Goal: Transaction & Acquisition: Obtain resource

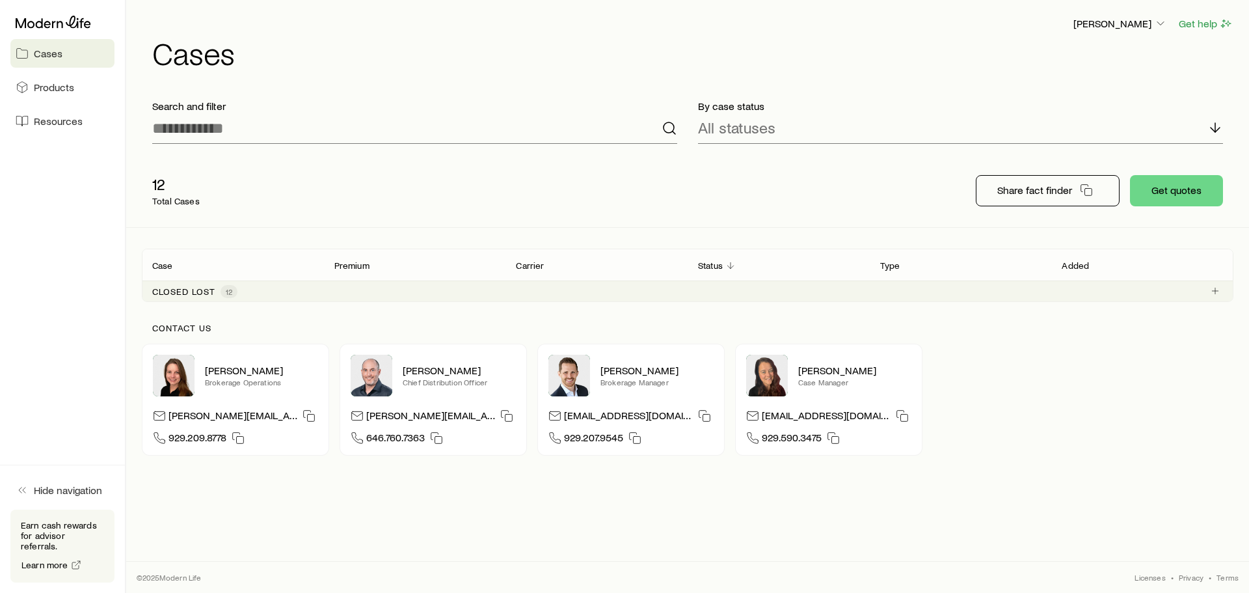
click at [201, 296] on p "Closed lost" at bounding box center [183, 291] width 63 height 10
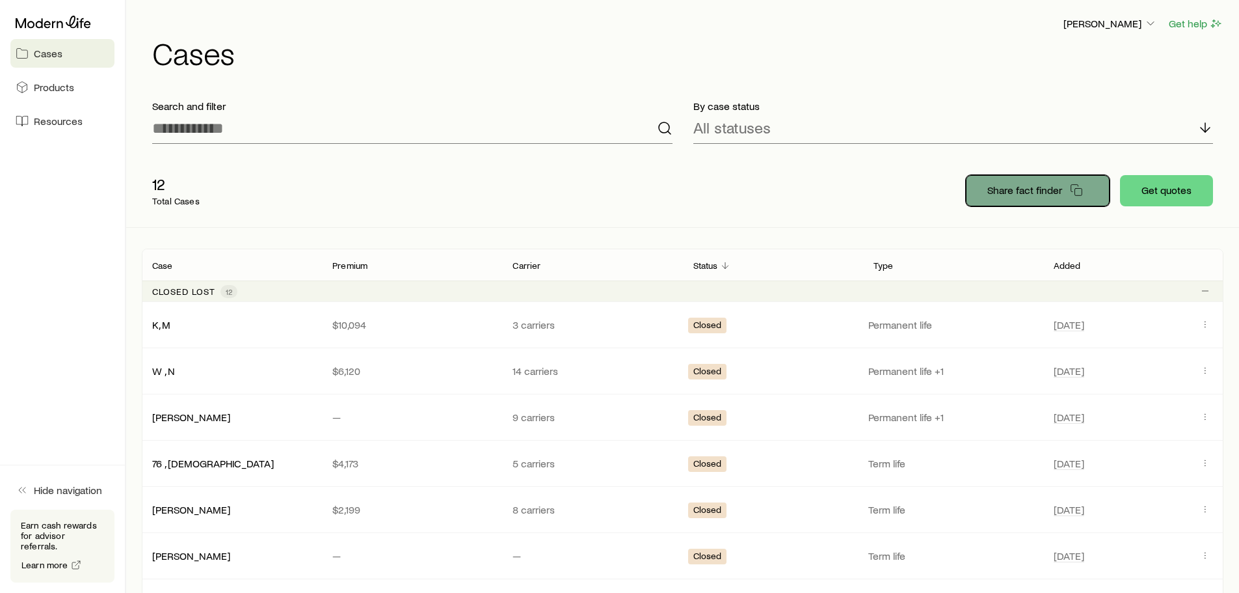
click at [1019, 184] on p "Share fact finder" at bounding box center [1025, 189] width 75 height 13
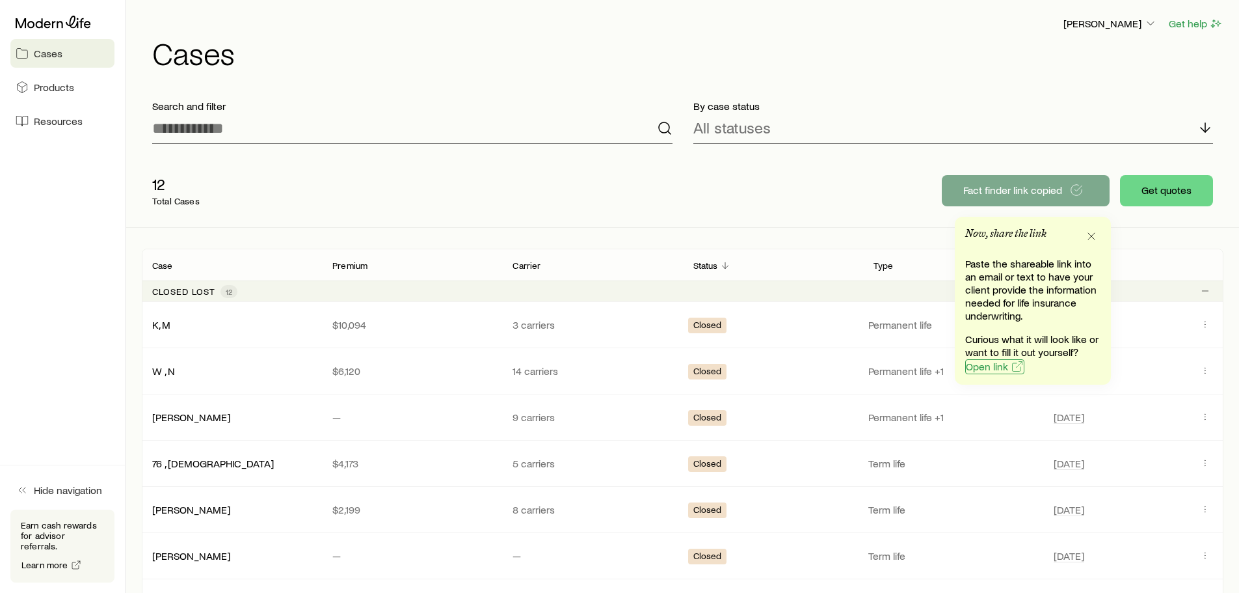
click at [987, 362] on span "Open link" at bounding box center [987, 366] width 42 height 10
click at [1093, 234] on icon "button" at bounding box center [1091, 236] width 13 height 13
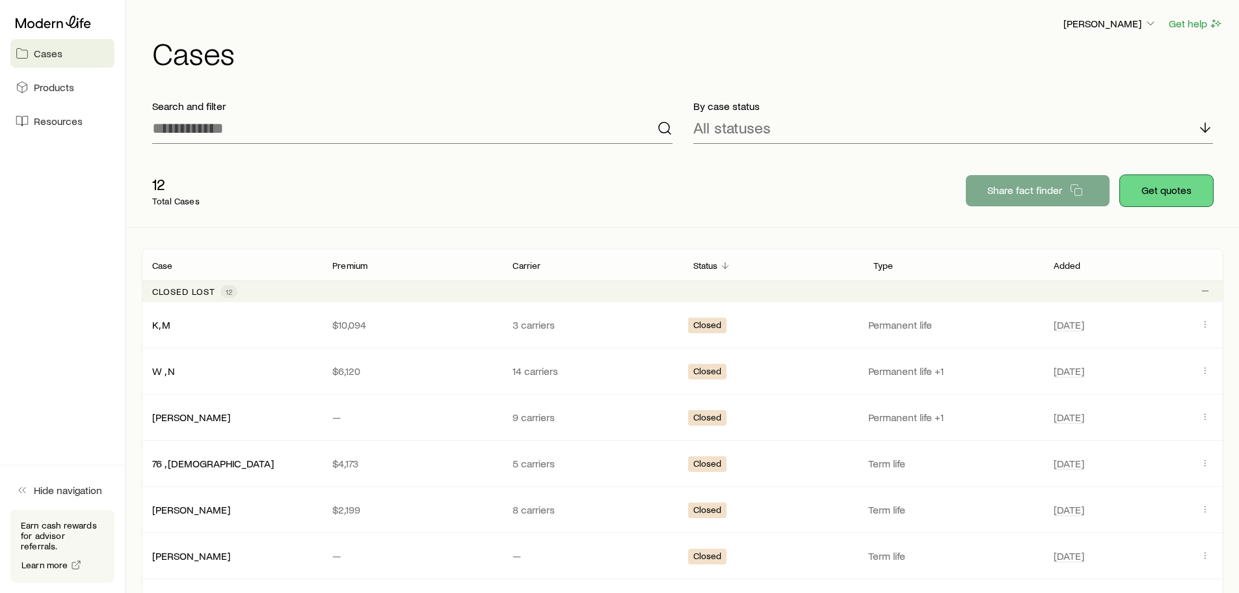
click at [1148, 187] on button "Get quotes" at bounding box center [1166, 190] width 93 height 31
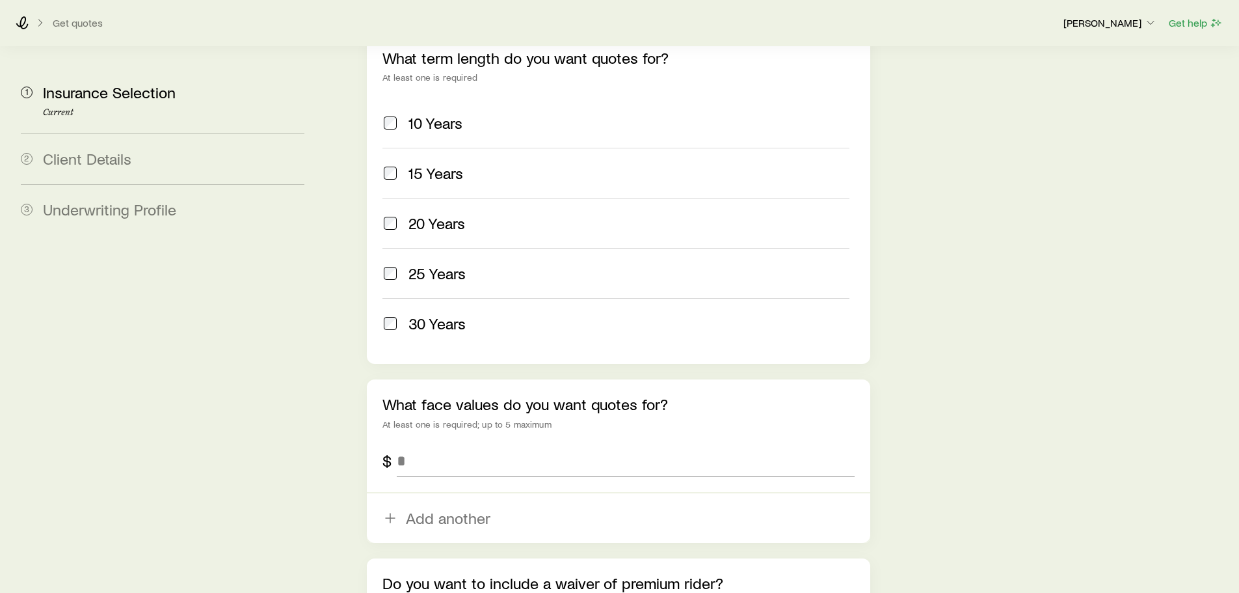
scroll to position [716, 0]
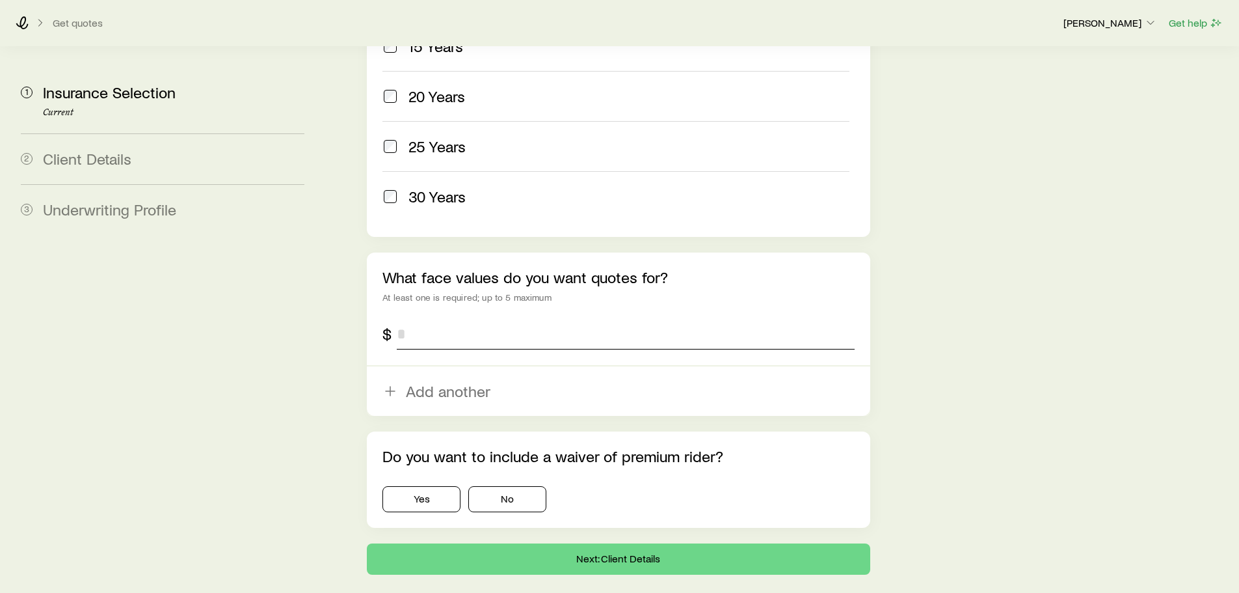
click at [429, 318] on input "tel" at bounding box center [625, 333] width 457 height 31
type input "*********"
click at [475, 486] on button "No" at bounding box center [507, 499] width 78 height 26
click at [113, 156] on span "Client Details" at bounding box center [87, 158] width 88 height 19
click at [587, 543] on button "Next: Client Details" at bounding box center [618, 558] width 503 height 31
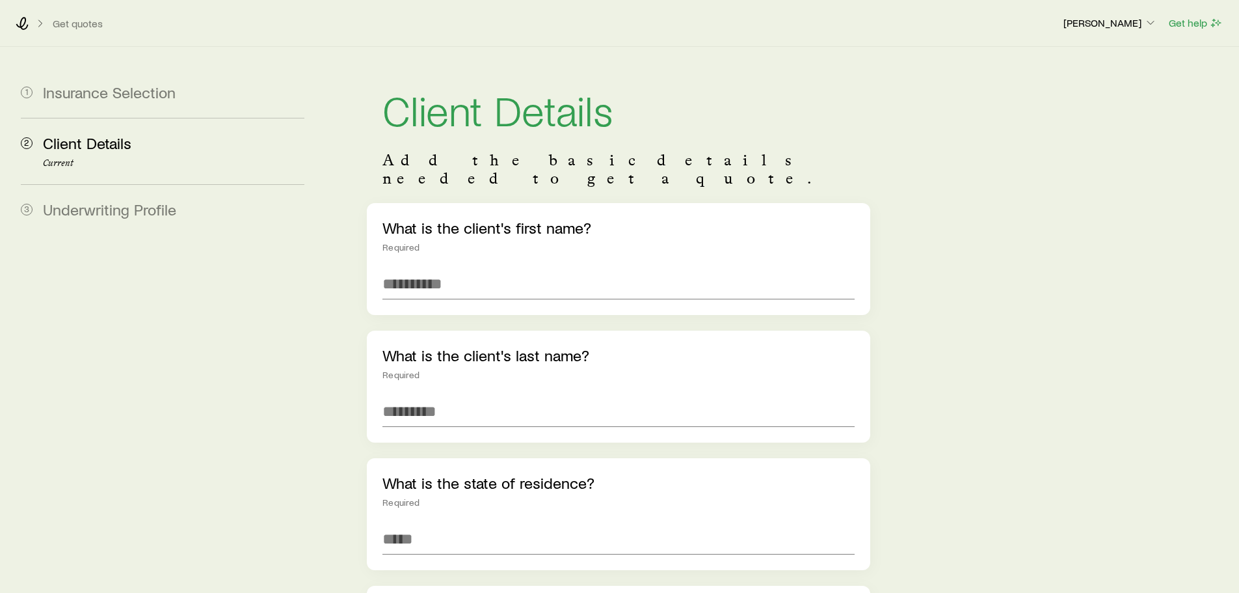
click at [116, 200] on span "Underwriting Profile" at bounding box center [109, 209] width 133 height 19
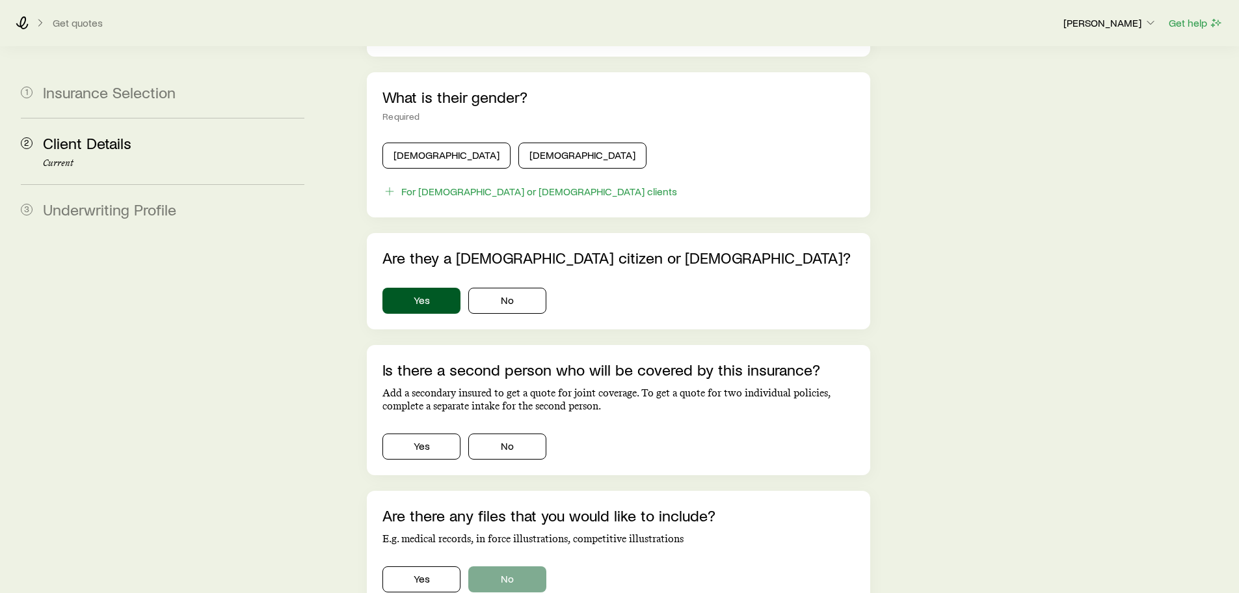
scroll to position [758, 0]
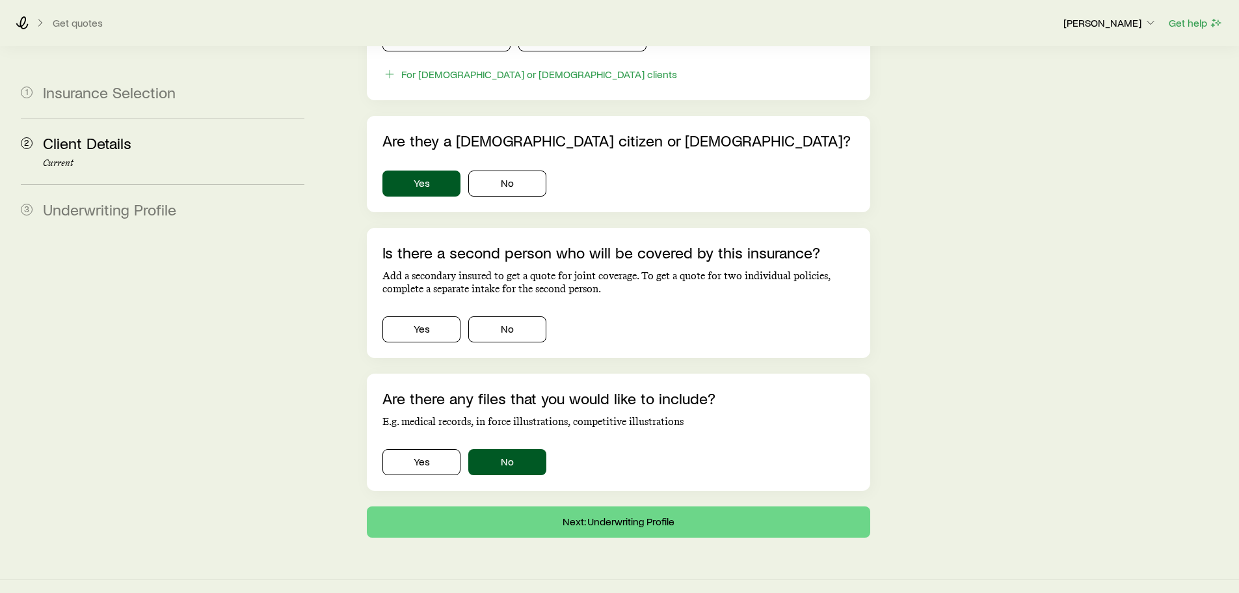
drag, startPoint x: 107, startPoint y: 226, endPoint x: 104, endPoint y: 205, distance: 21.6
click at [107, 223] on div "3 Underwriting Profile" at bounding box center [163, 209] width 284 height 51
click at [104, 205] on span "Underwriting Profile" at bounding box center [109, 209] width 133 height 19
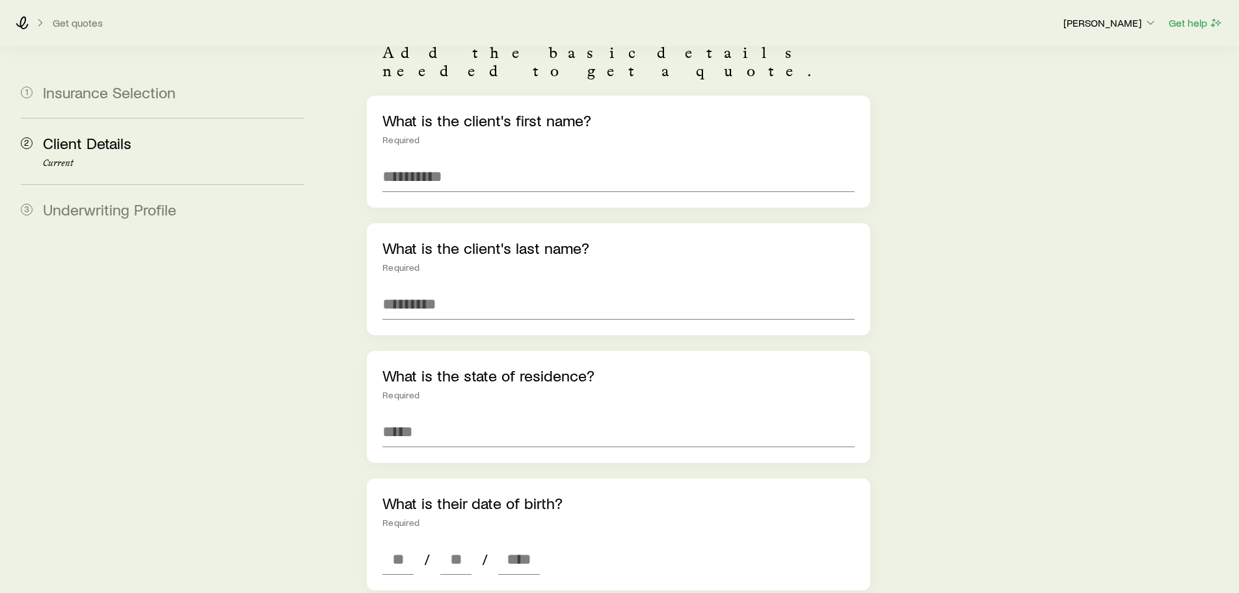
scroll to position [0, 0]
